Goal: Transaction & Acquisition: Purchase product/service

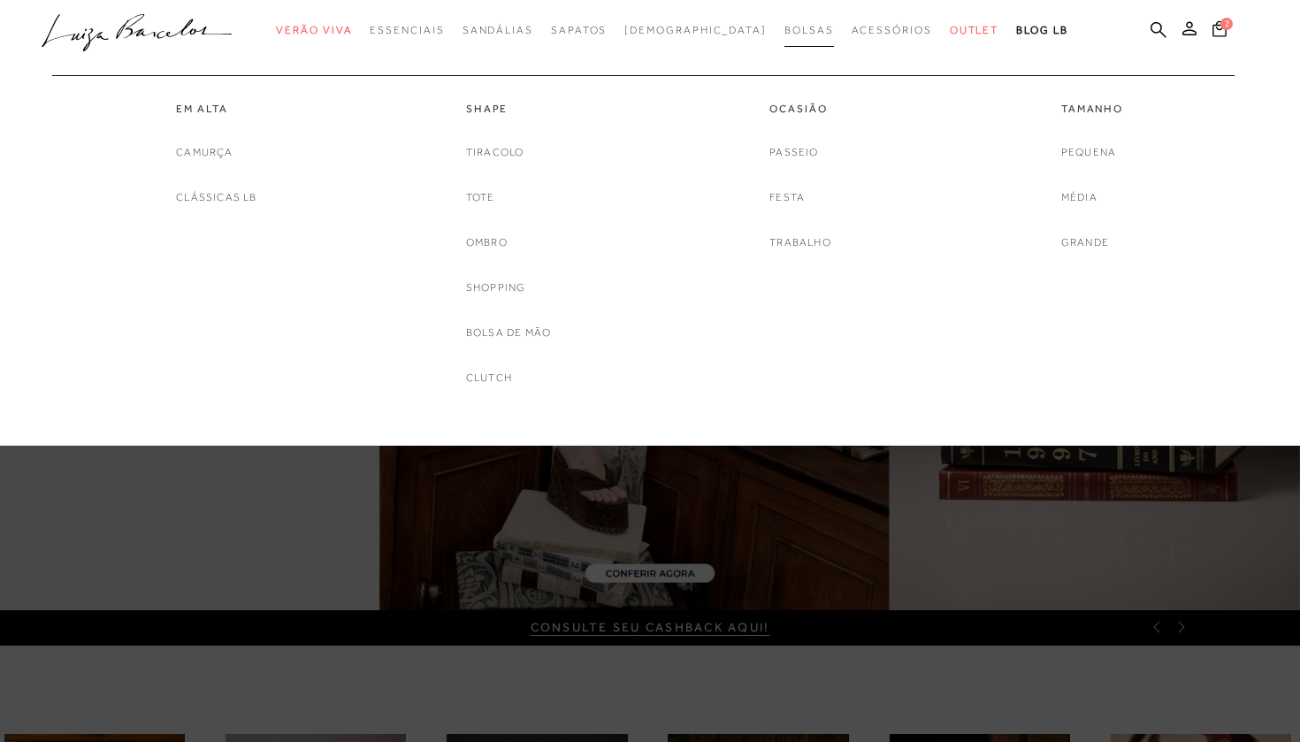
click at [785, 33] on span "Bolsas" at bounding box center [810, 30] width 50 height 12
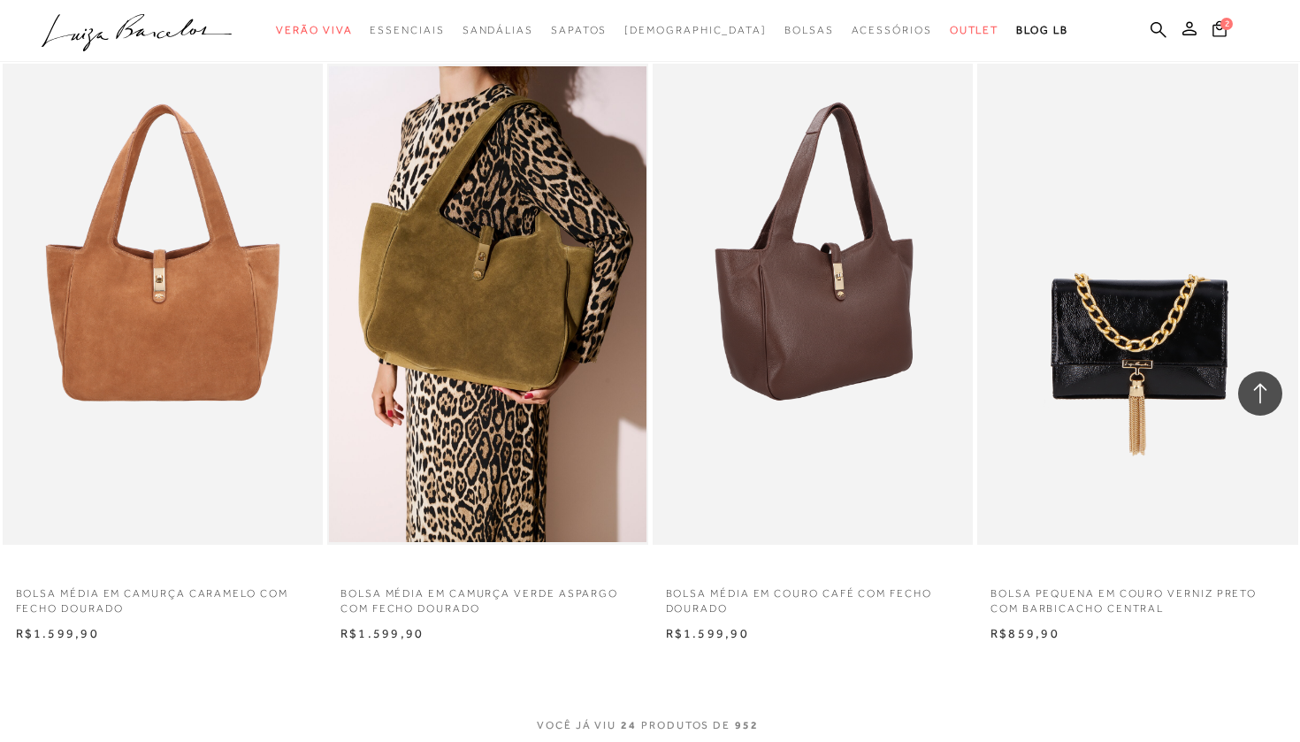
scroll to position [3076, 0]
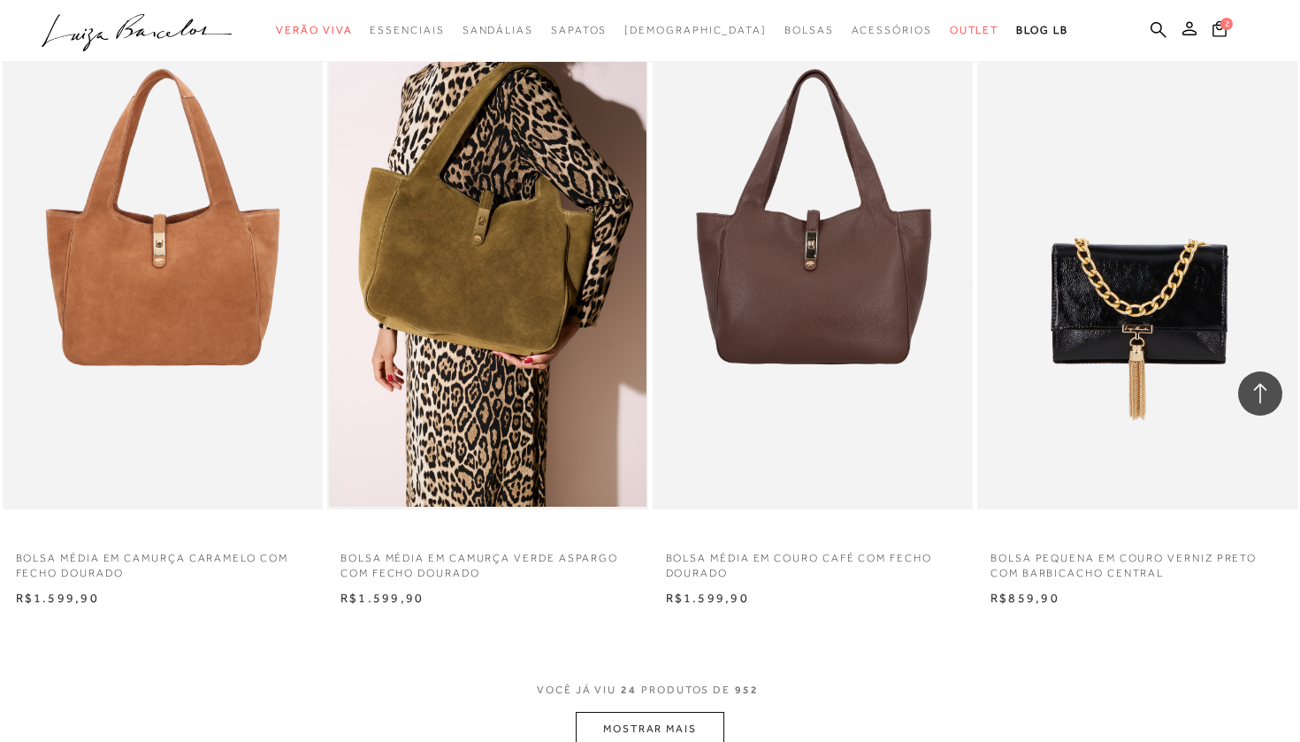
click at [664, 712] on button "MOSTRAR MAIS" at bounding box center [650, 729] width 149 height 34
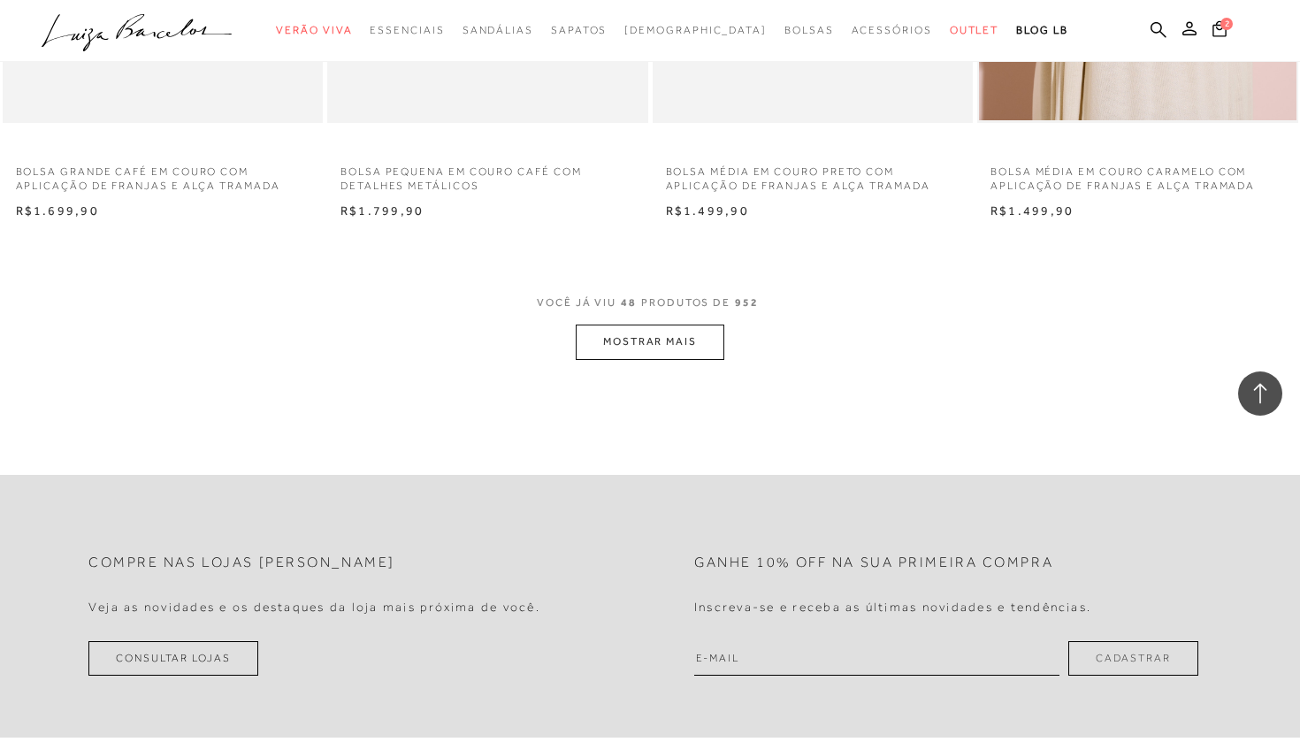
scroll to position [7047, 0]
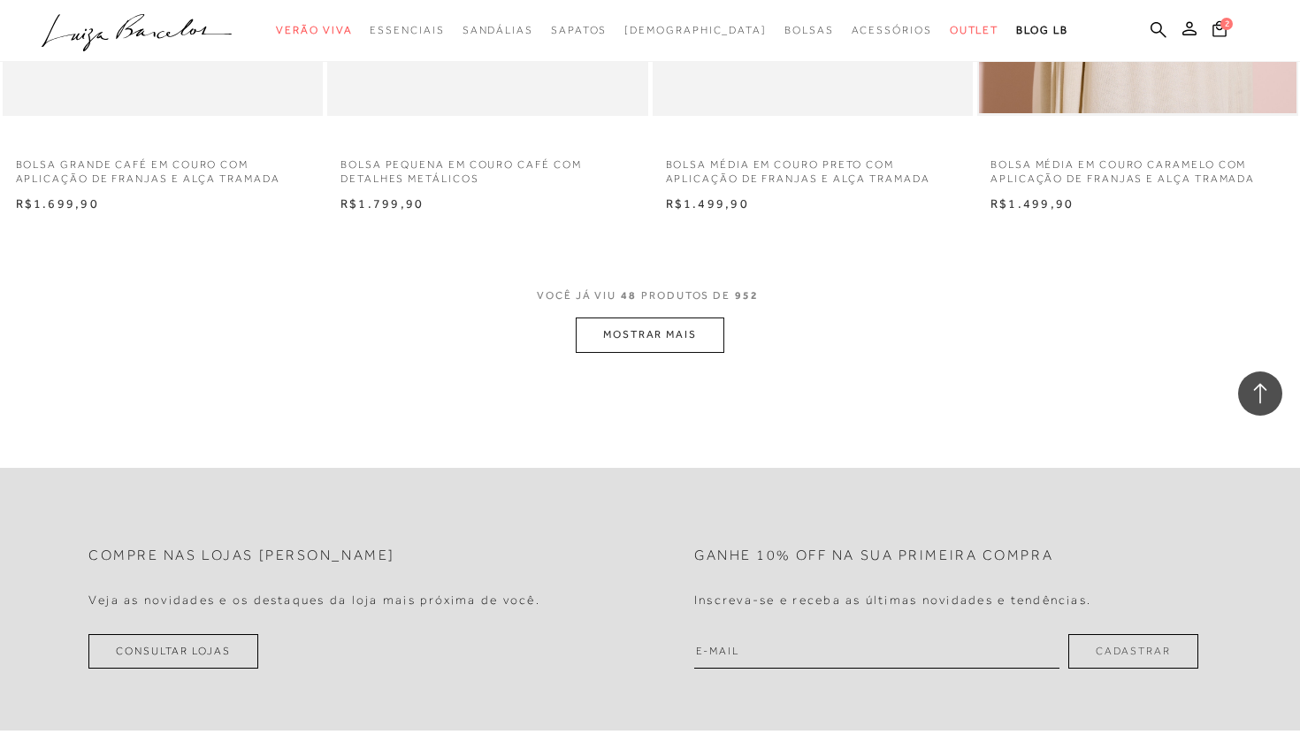
click at [662, 318] on button "MOSTRAR MAIS" at bounding box center [650, 335] width 149 height 34
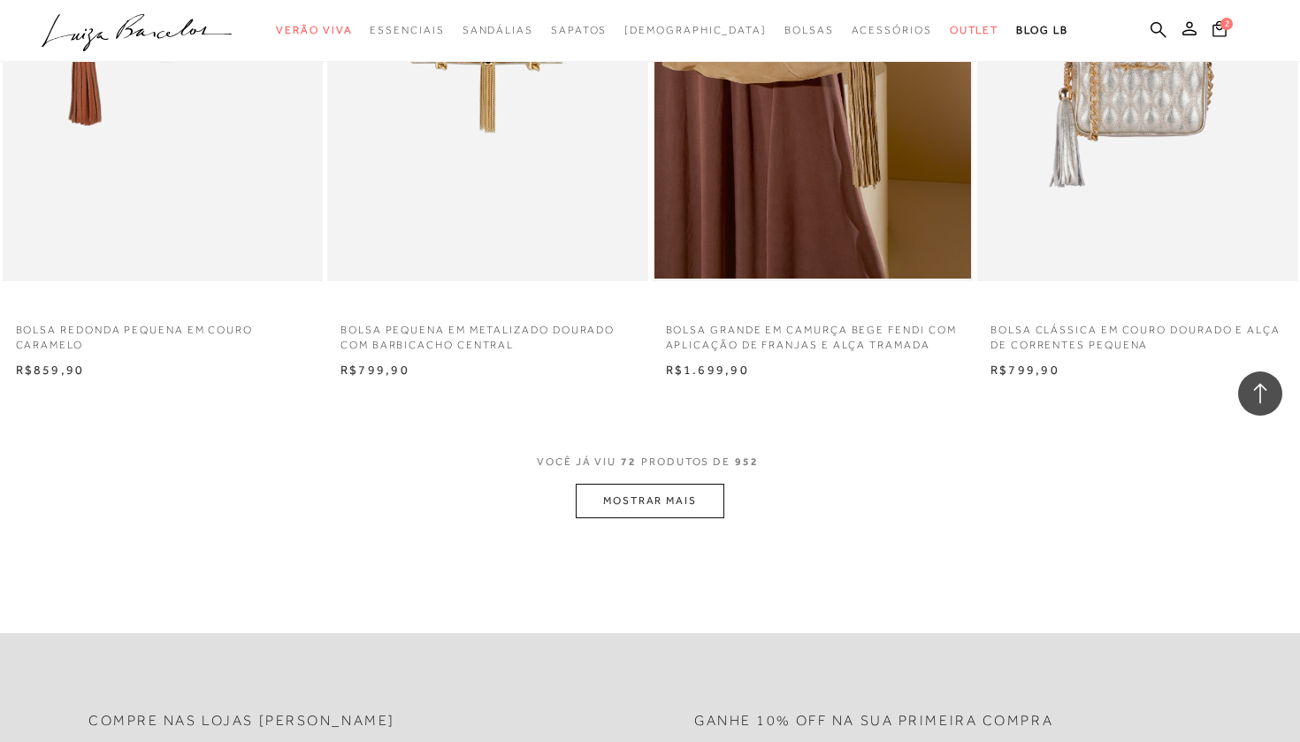
scroll to position [10477, 0]
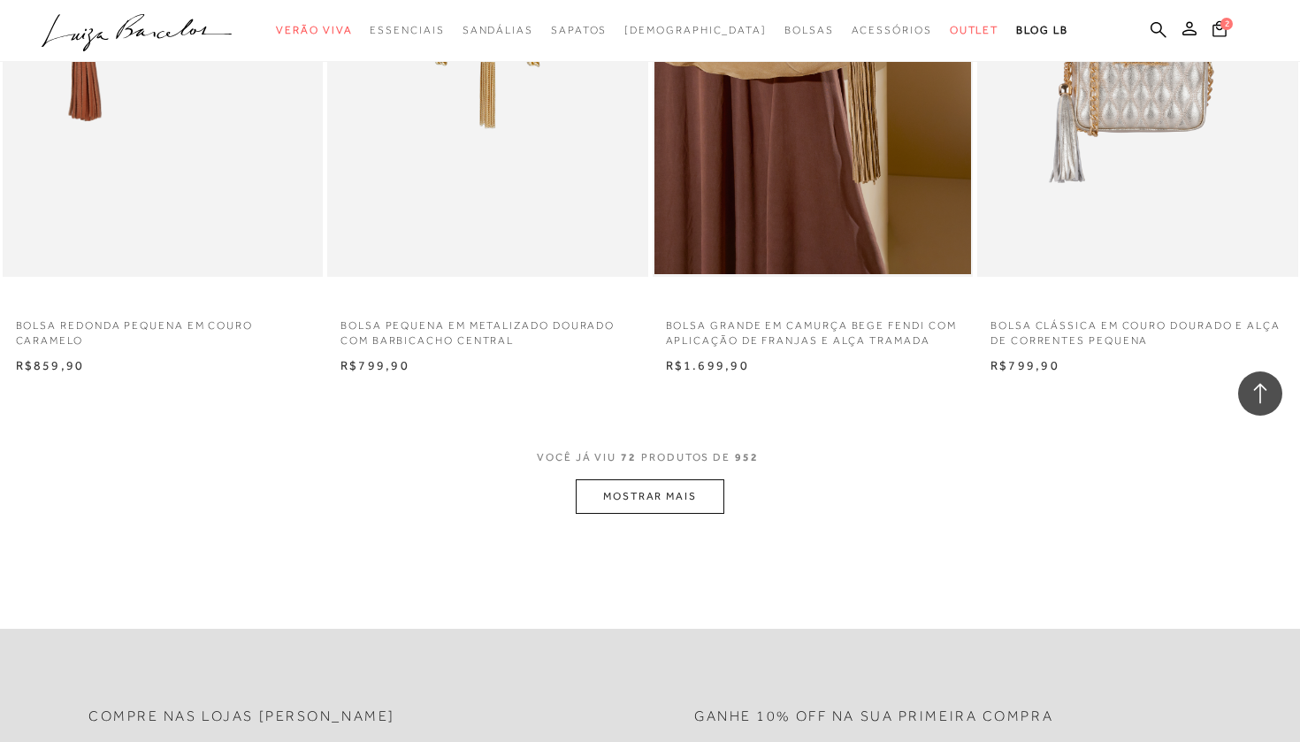
click at [614, 479] on button "MOSTRAR MAIS" at bounding box center [650, 496] width 149 height 34
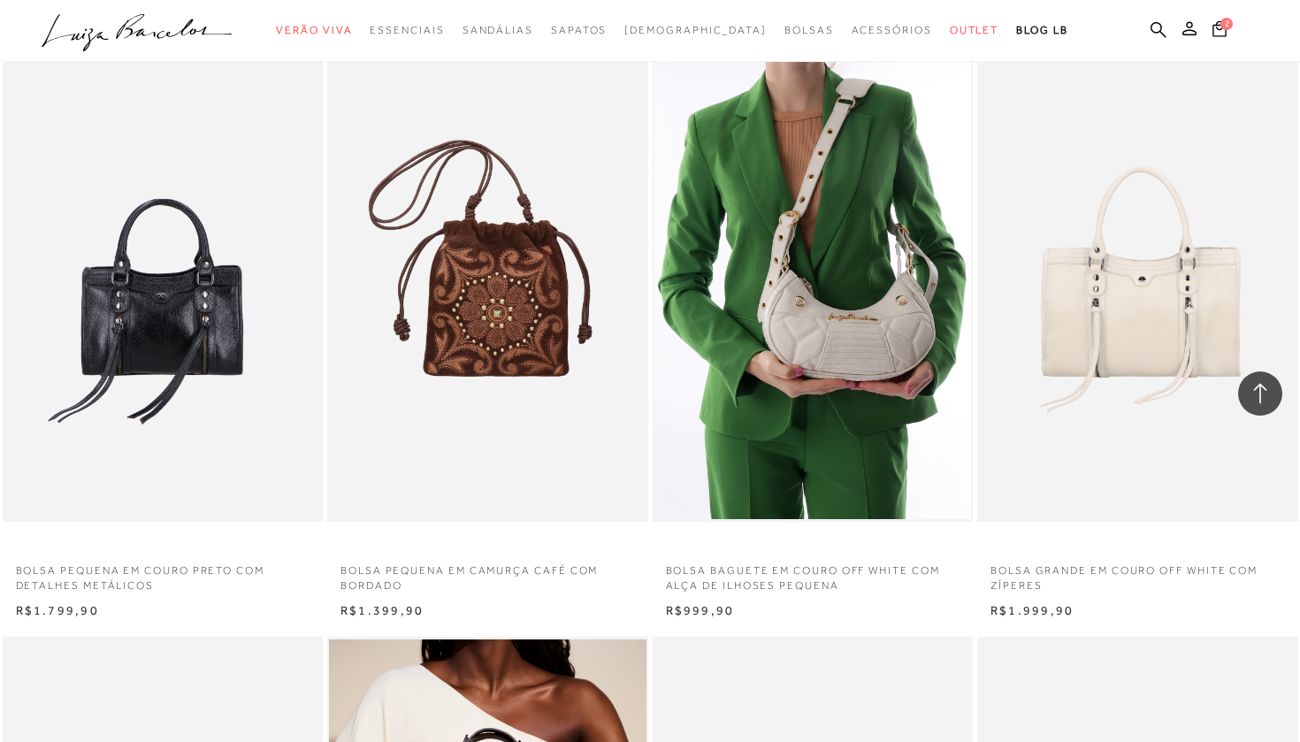
scroll to position [10839, 0]
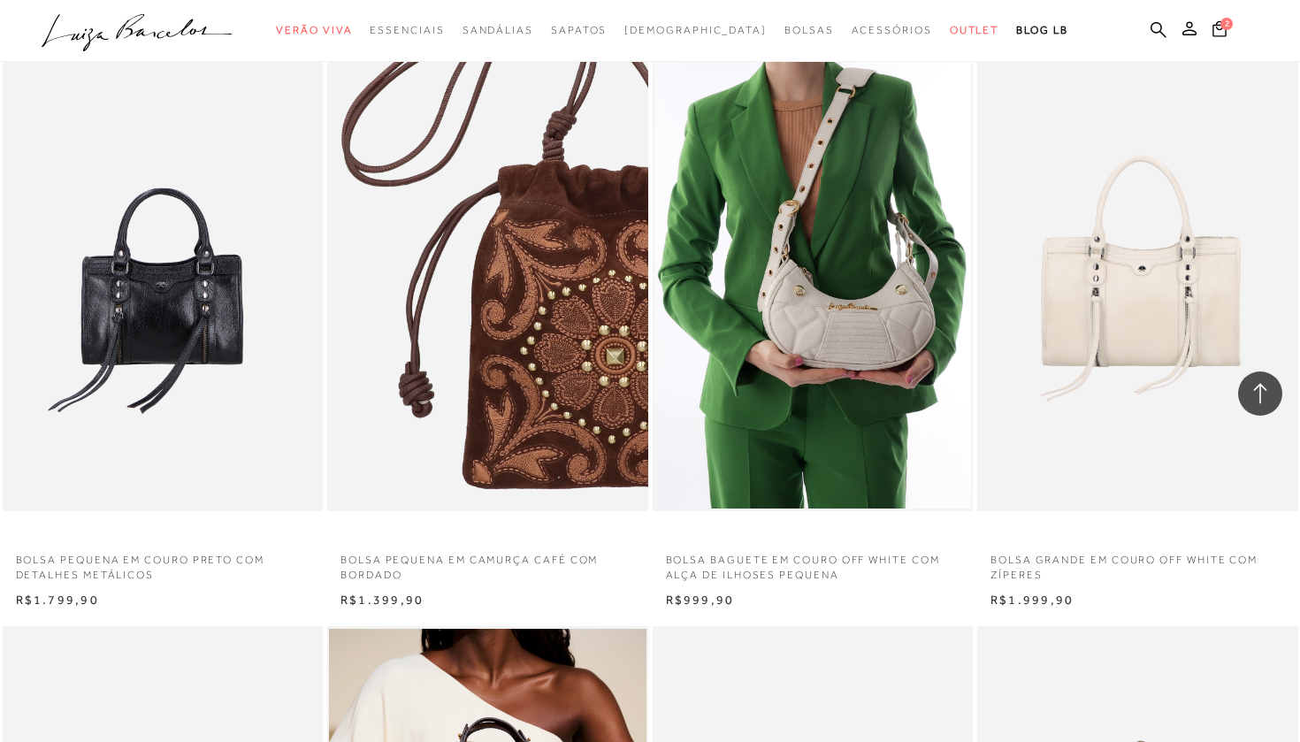
click at [517, 283] on img at bounding box center [488, 270] width 319 height 481
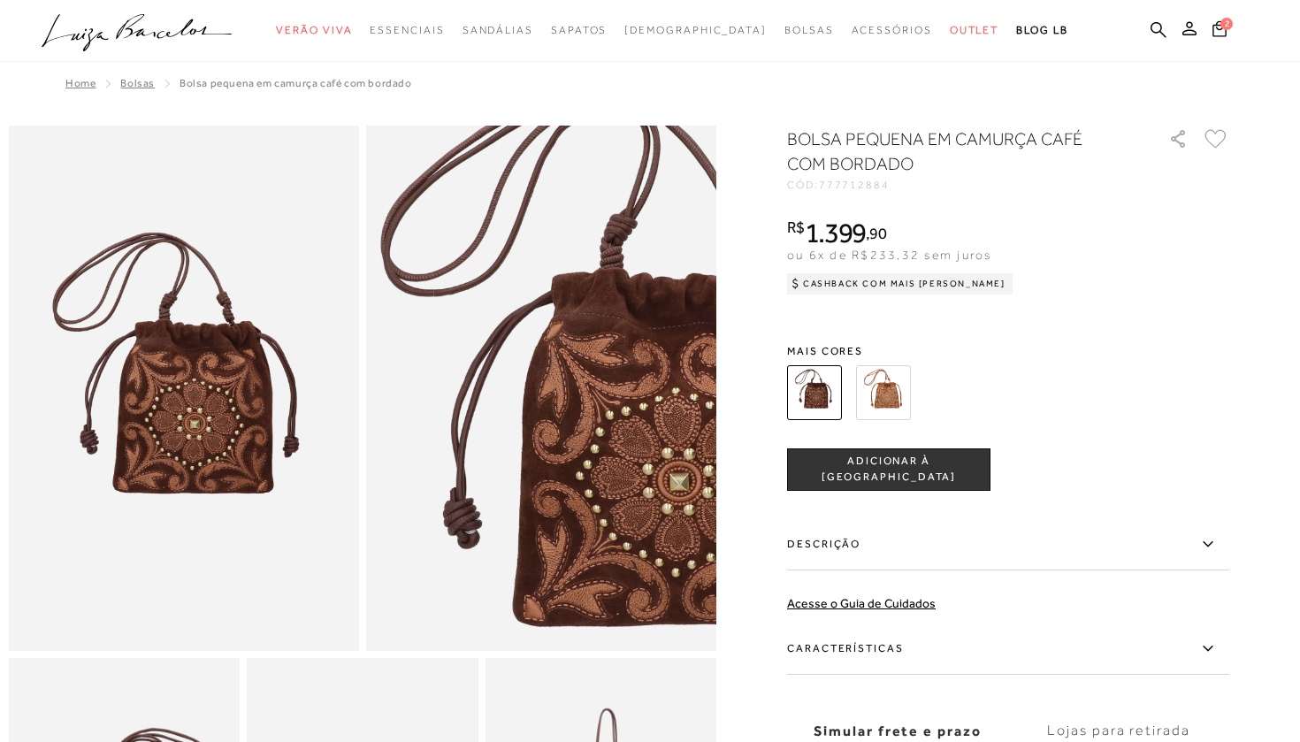
click at [885, 385] on img at bounding box center [883, 392] width 55 height 55
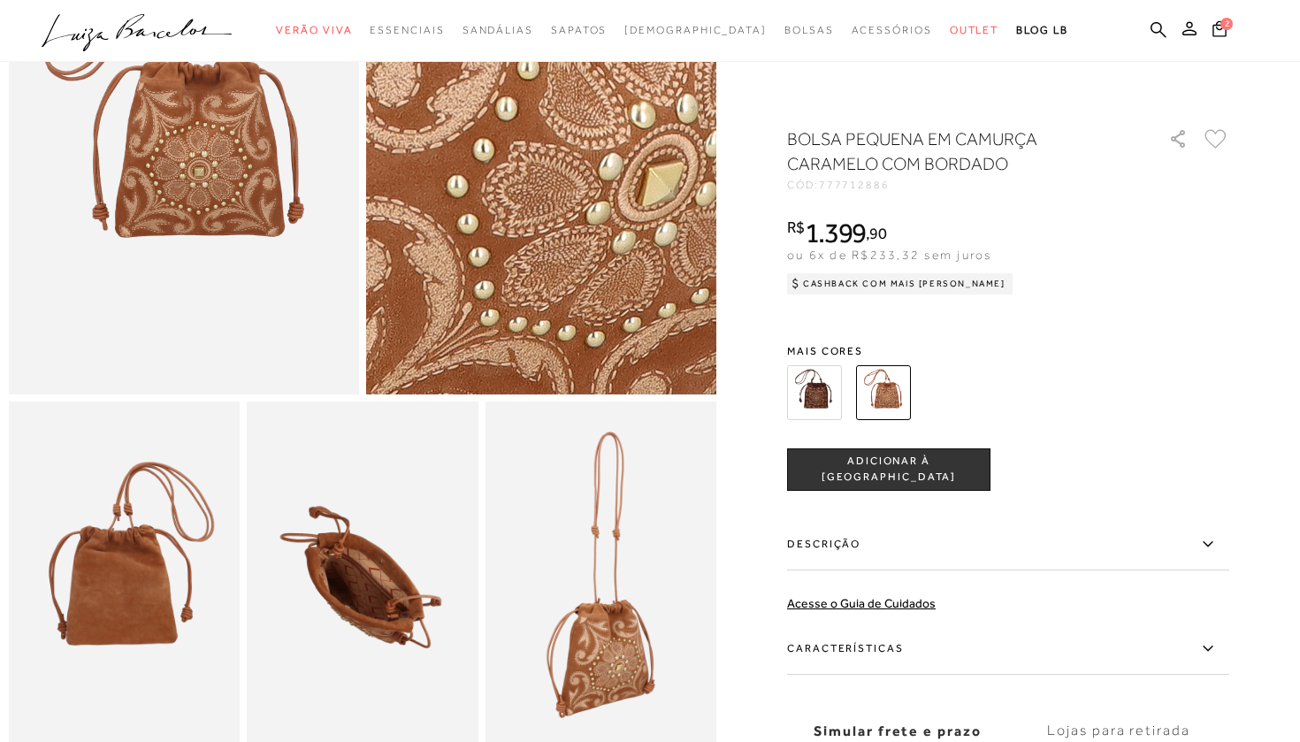
scroll to position [257, 0]
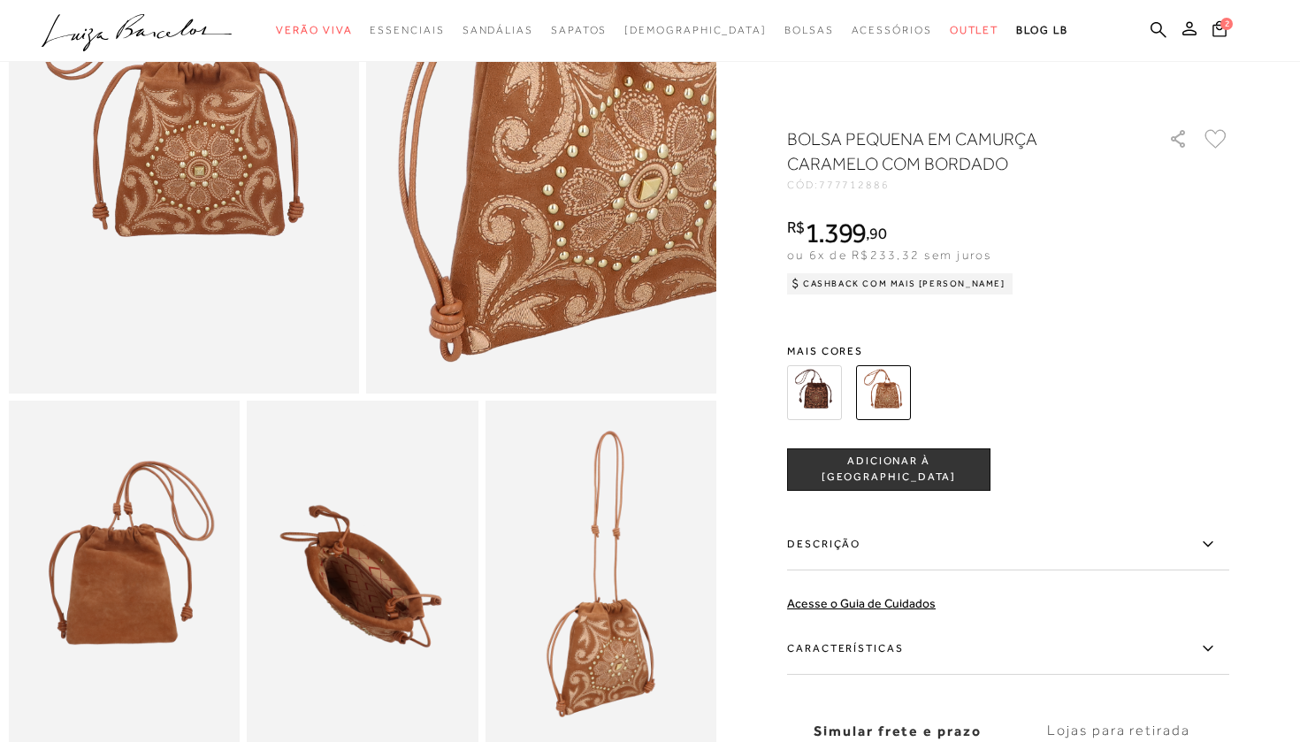
click at [810, 401] on img at bounding box center [814, 392] width 55 height 55
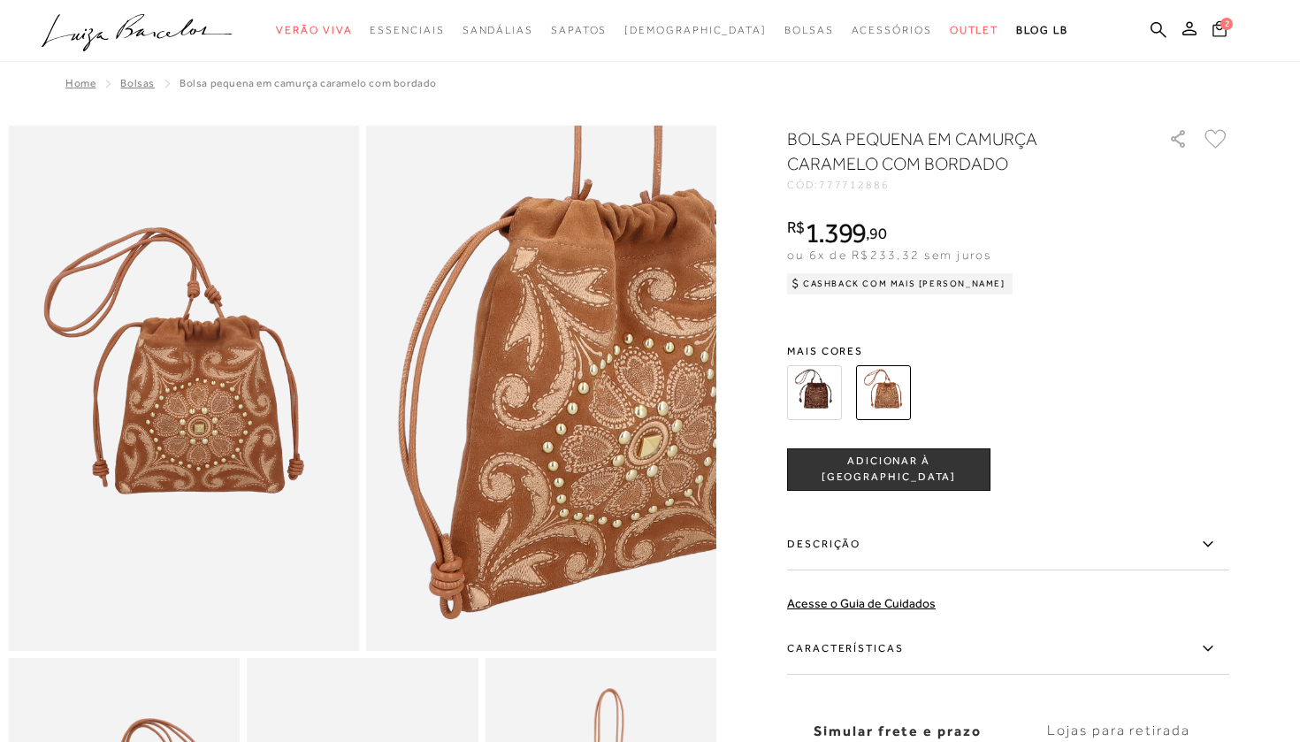
click at [1219, 31] on icon at bounding box center [1220, 28] width 14 height 17
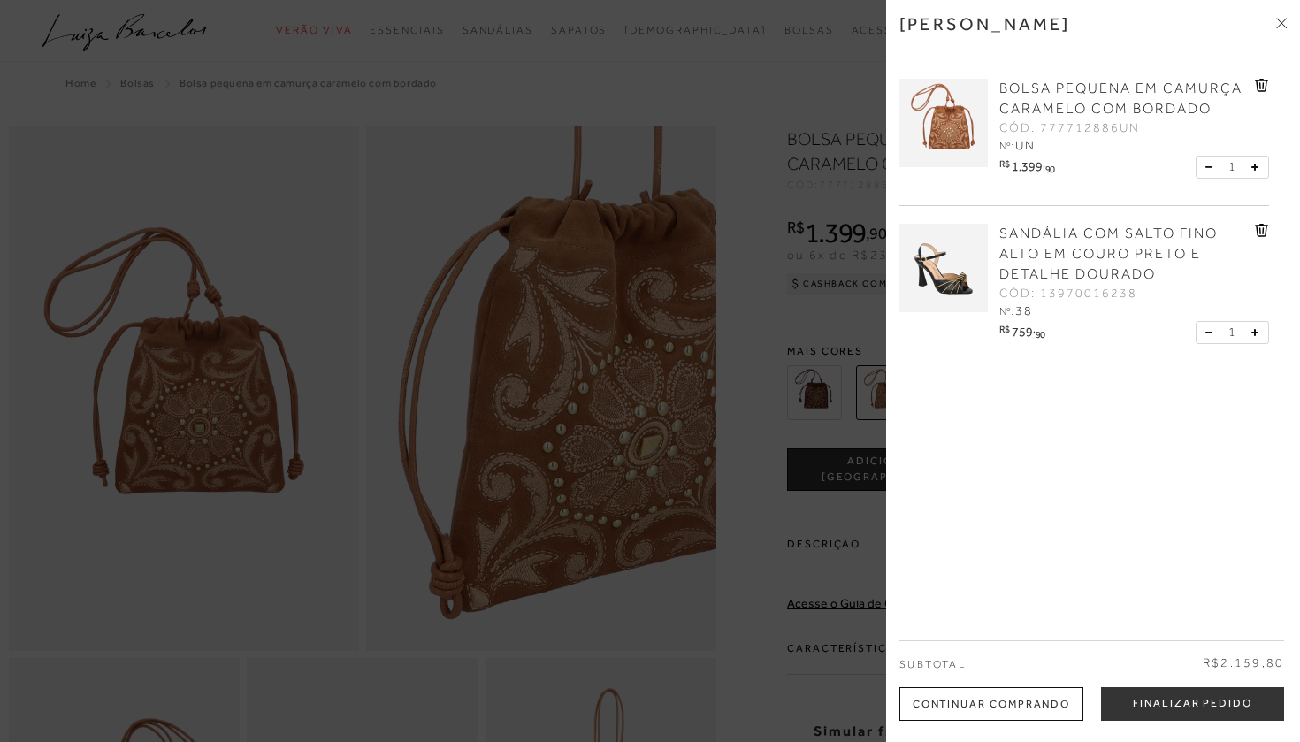
click at [337, 182] on div at bounding box center [650, 371] width 1300 height 742
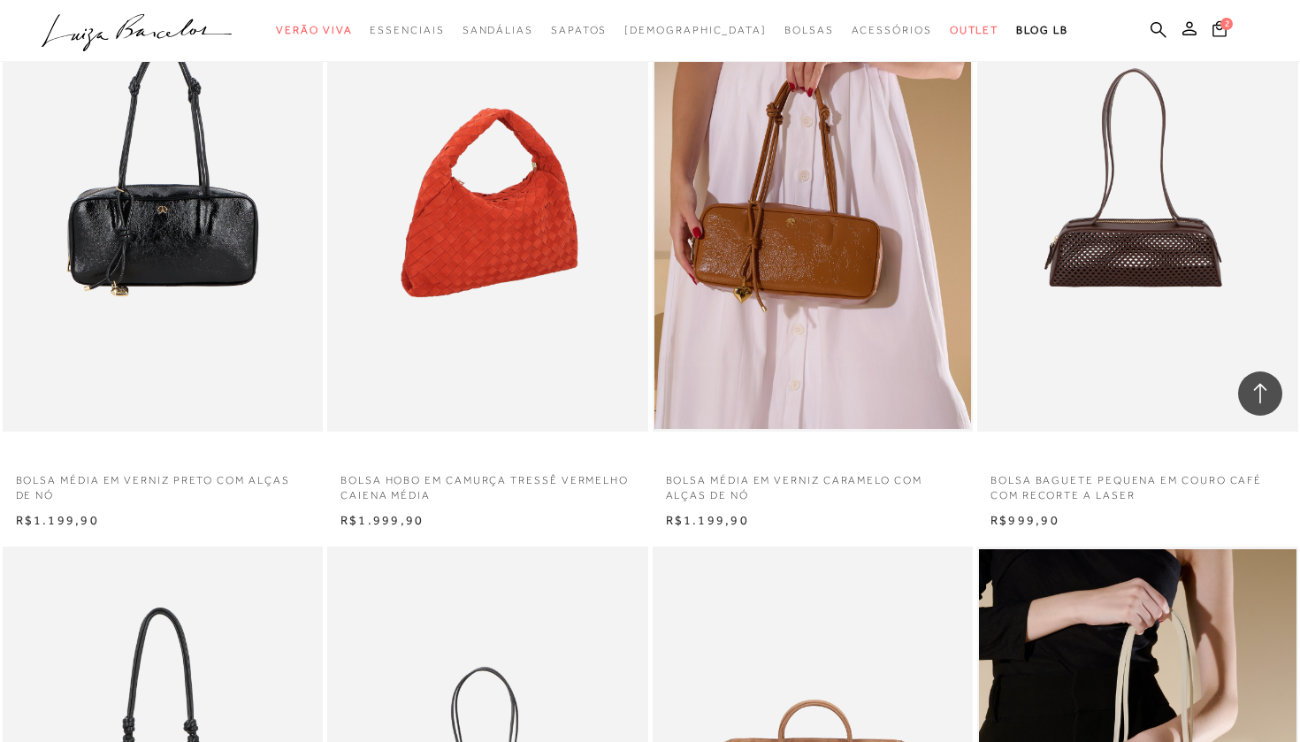
scroll to position [1966, 0]
